Goal: Entertainment & Leisure: Consume media (video, audio)

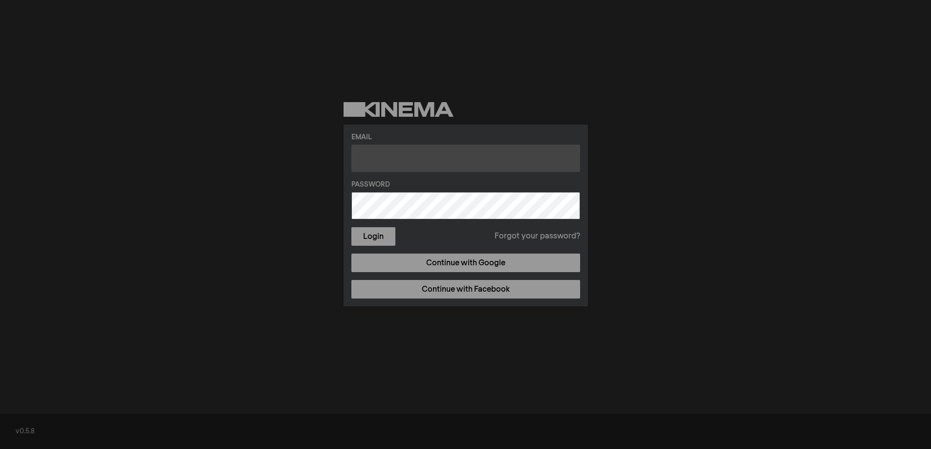
click at [475, 167] on input "text" at bounding box center [466, 158] width 229 height 27
type input "[EMAIL_ADDRESS][US_STATE][DOMAIN_NAME]"
click at [352, 227] on button "Login" at bounding box center [374, 236] width 44 height 19
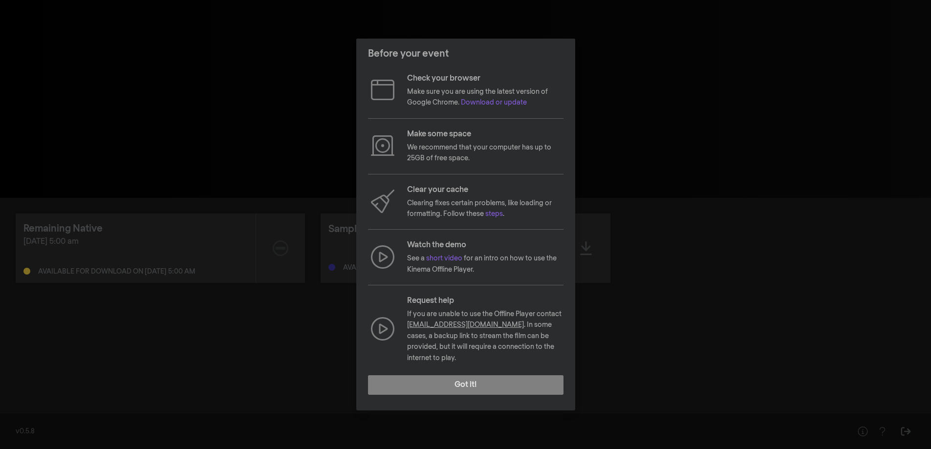
click at [737, 172] on div "Before your event Check your browser Make sure you are using the latest version…" at bounding box center [465, 224] width 931 height 449
click at [515, 376] on button "Got it!" at bounding box center [466, 386] width 196 height 20
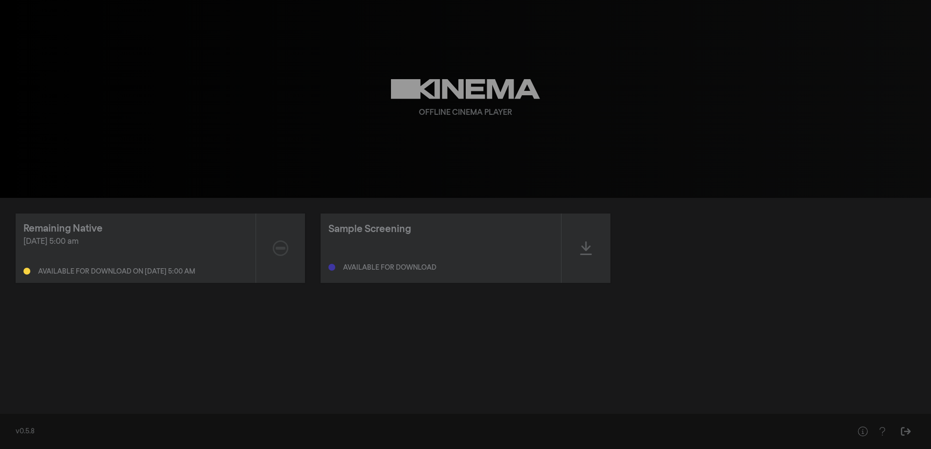
click at [96, 239] on div "[DATE] 5:00 am" at bounding box center [135, 242] width 224 height 12
click at [92, 227] on div "Remaining Native" at bounding box center [62, 229] width 79 height 15
click at [279, 244] on icon at bounding box center [281, 249] width 16 height 16
click at [422, 221] on div "Sample Screening Available for download" at bounding box center [441, 248] width 240 height 69
click at [838, 163] on div "play_arrow 0:00 volume_up fullscreen settings closed_caption Captions Off setti…" at bounding box center [465, 99] width 931 height 198
